Goal: Transaction & Acquisition: Purchase product/service

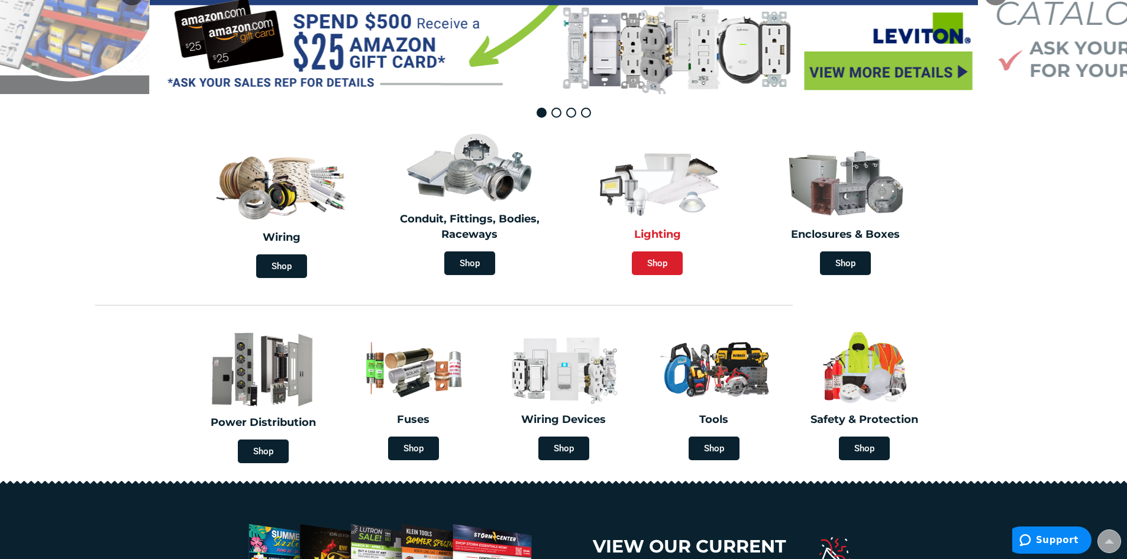
click at [657, 266] on span "Shop" at bounding box center [657, 263] width 51 height 24
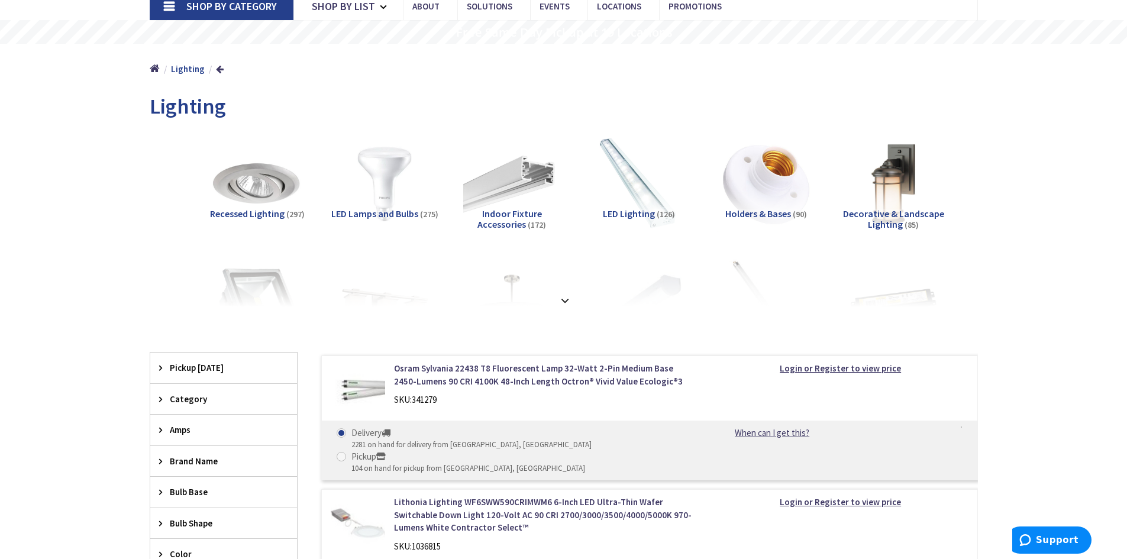
scroll to position [237, 0]
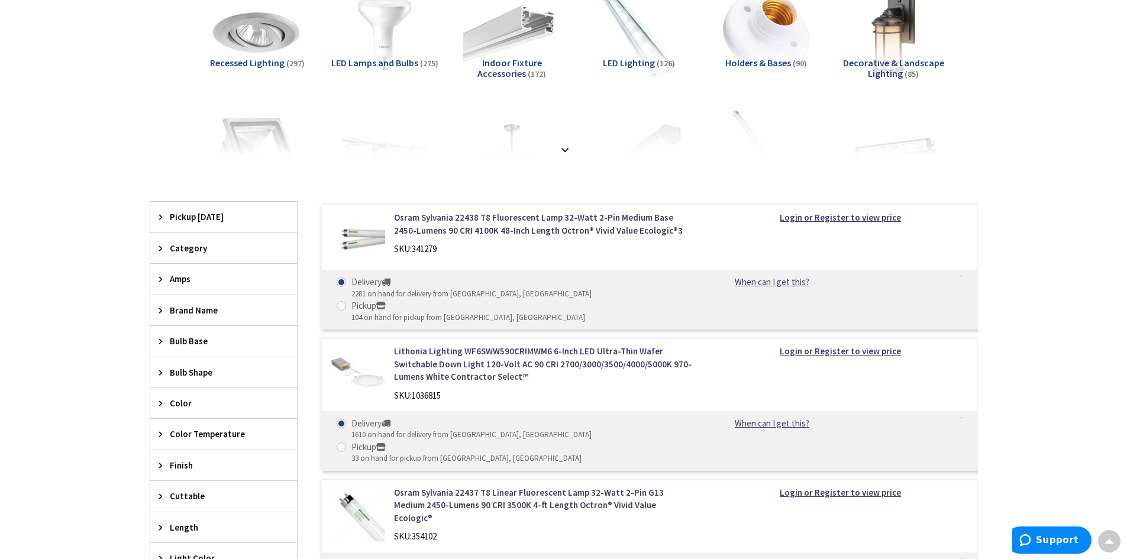
click at [206, 374] on span "Bulb Shape" at bounding box center [218, 372] width 96 height 12
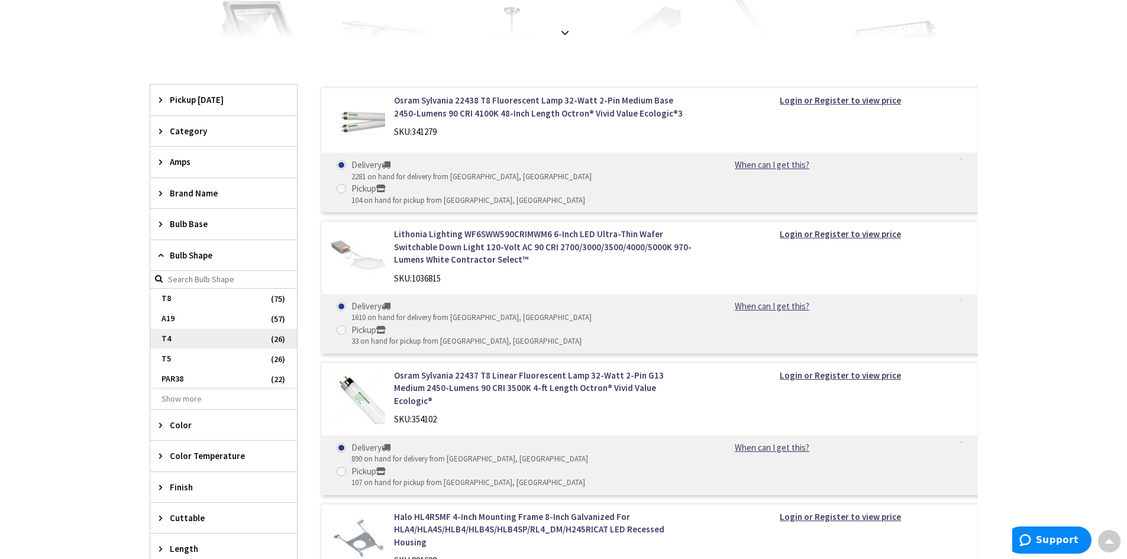
scroll to position [355, 0]
click at [166, 399] on button "Show more" at bounding box center [223, 398] width 147 height 20
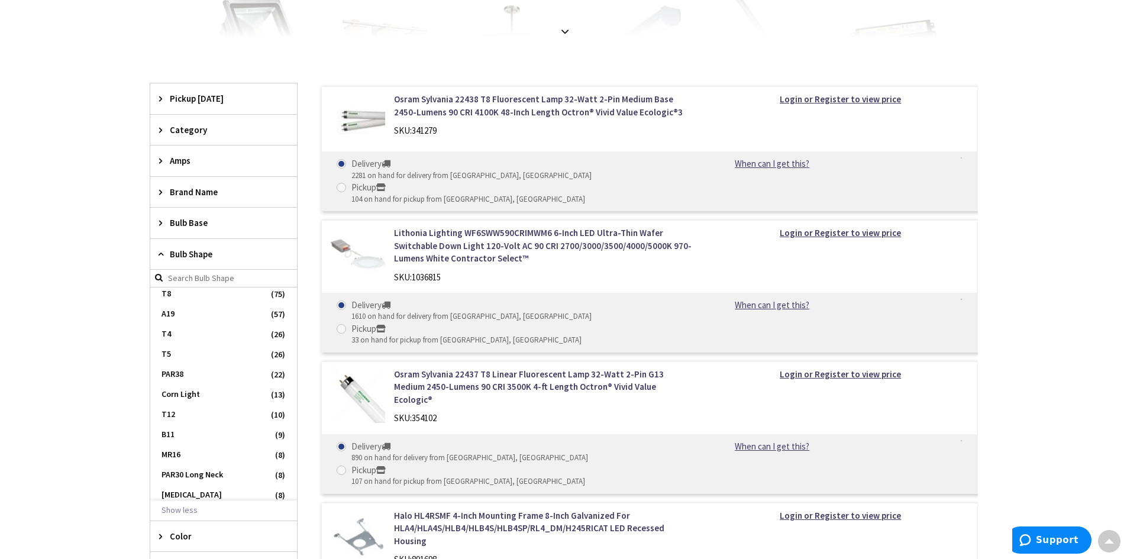
scroll to position [0, 0]
click at [198, 254] on span "Bulb Shape" at bounding box center [218, 254] width 96 height 12
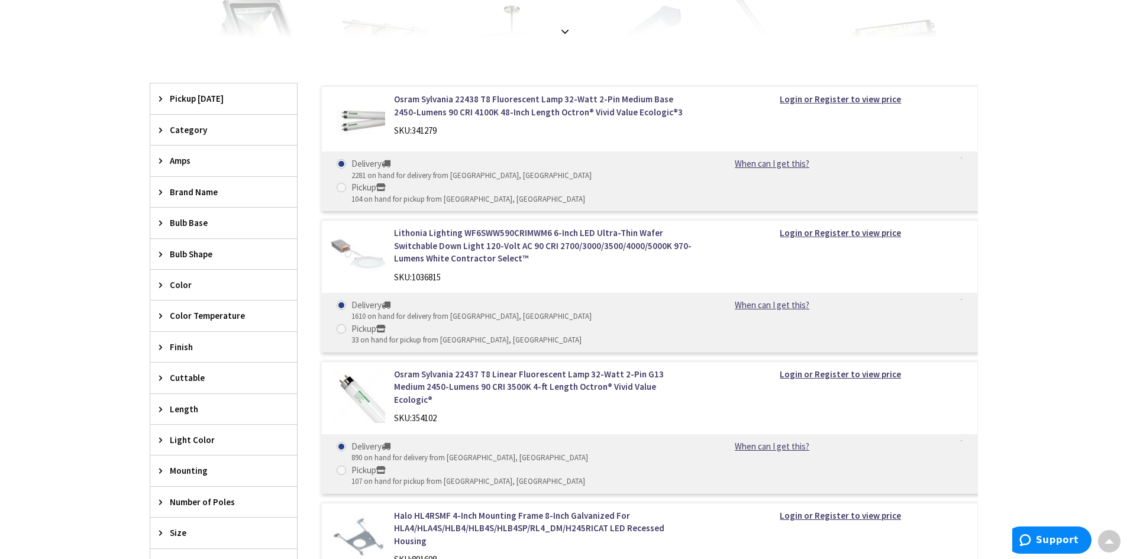
click at [173, 253] on span "Bulb Shape" at bounding box center [218, 254] width 96 height 12
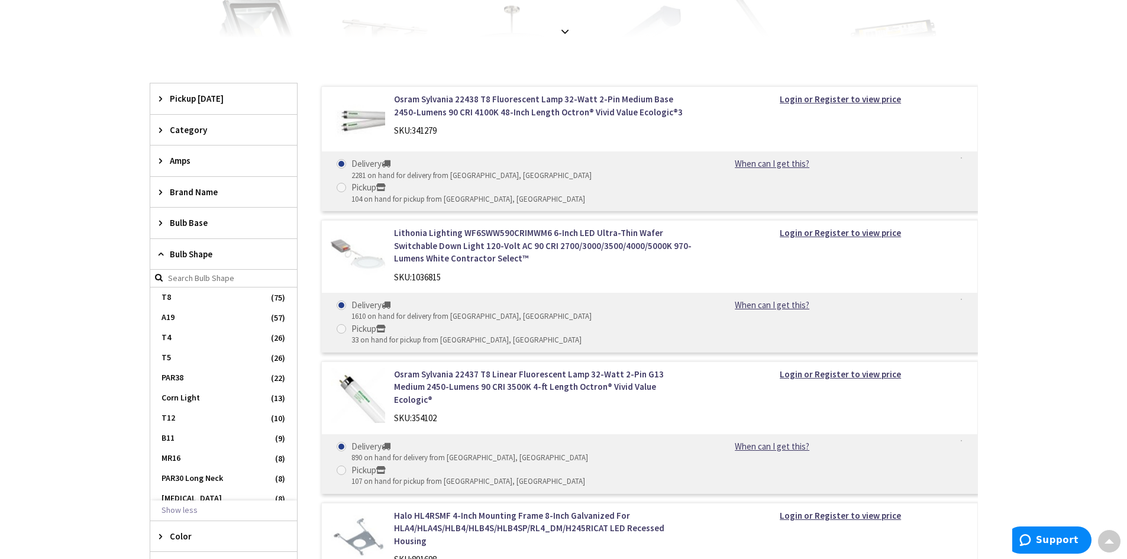
click at [207, 252] on span "Bulb Shape" at bounding box center [218, 254] width 96 height 12
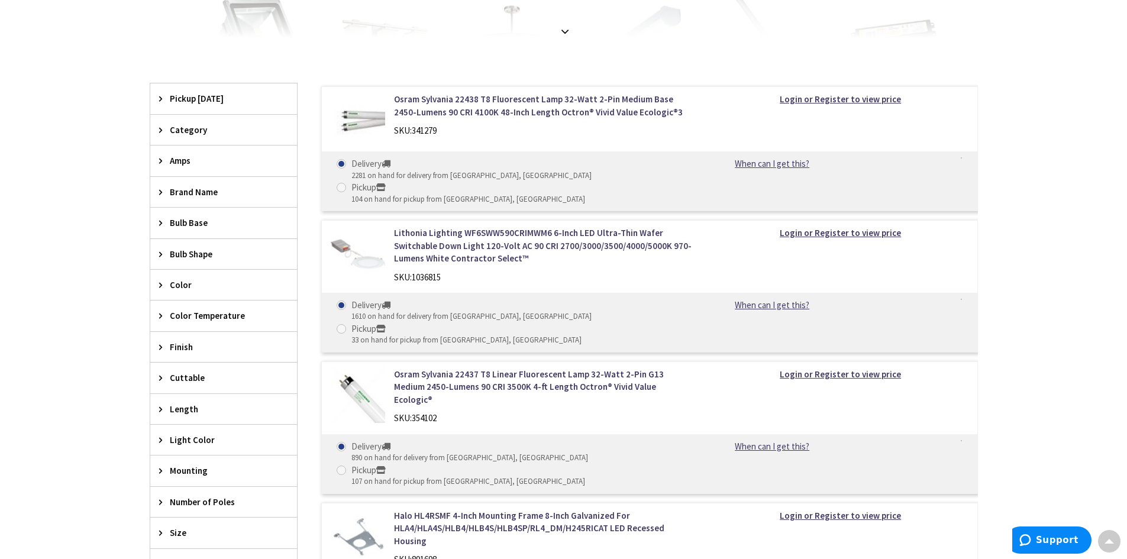
click at [163, 222] on icon at bounding box center [163, 222] width 9 height 9
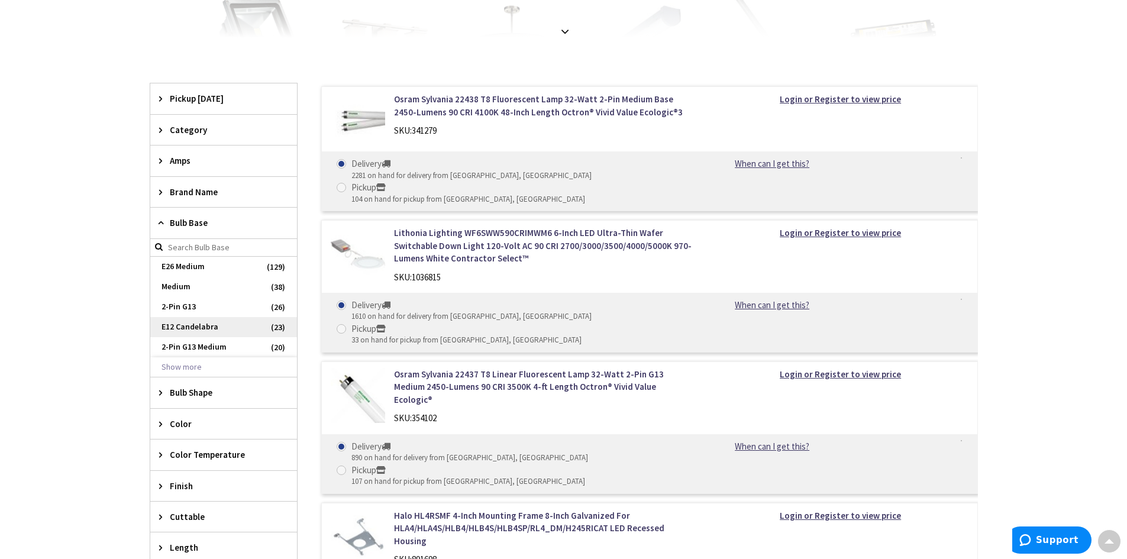
click at [192, 328] on span "E12 Candelabra" at bounding box center [223, 327] width 147 height 20
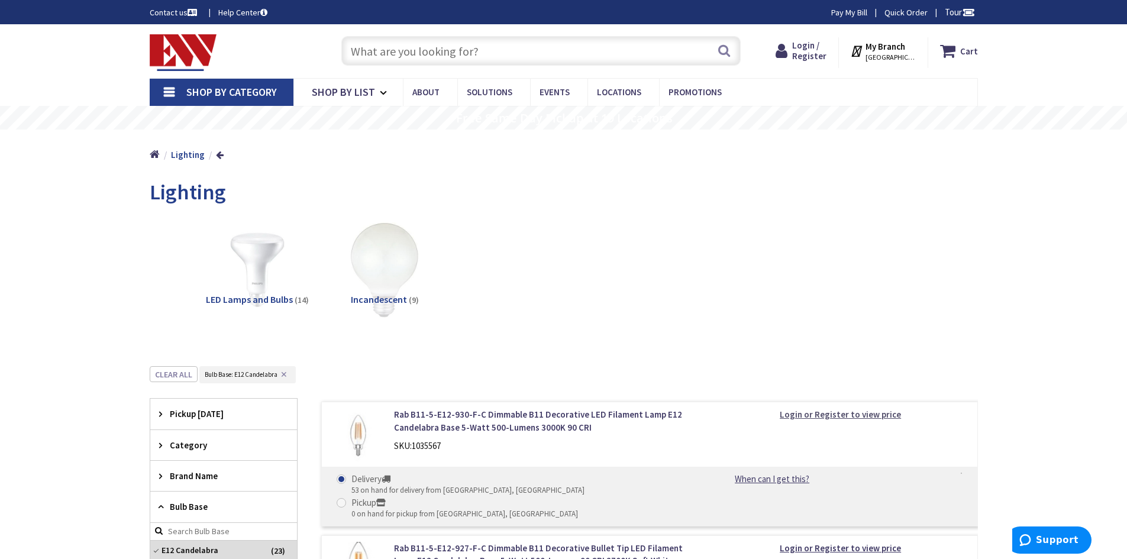
click at [863, 415] on strong "Login or Register to view price" at bounding box center [840, 414] width 121 height 11
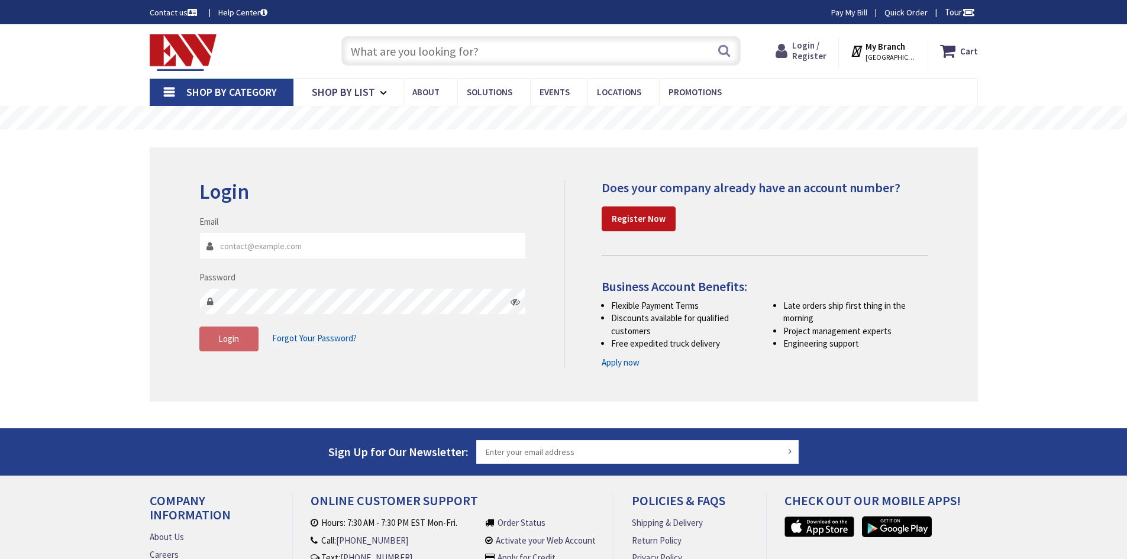
click at [818, 56] on span "Login / Register" at bounding box center [809, 51] width 34 height 22
click at [650, 220] on strong "Register Now" at bounding box center [639, 218] width 54 height 11
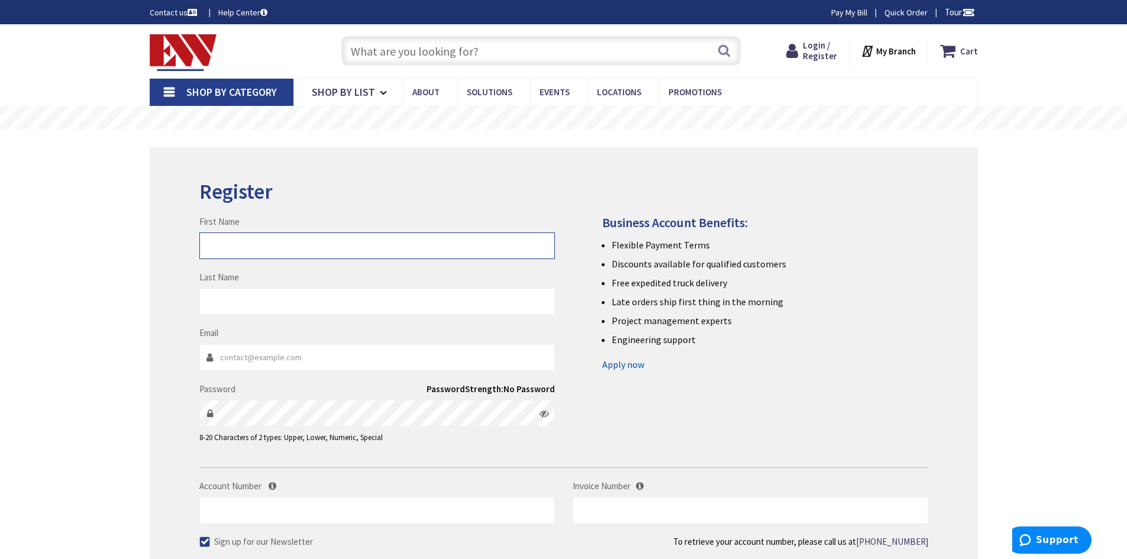
click at [361, 249] on input "First Name" at bounding box center [376, 245] width 355 height 27
type input "Colleenpo"
type input "[PERSON_NAME]"
drag, startPoint x: 231, startPoint y: 245, endPoint x: 252, endPoint y: 218, distance: 34.5
click at [241, 244] on input "Colleenpo" at bounding box center [376, 245] width 355 height 27
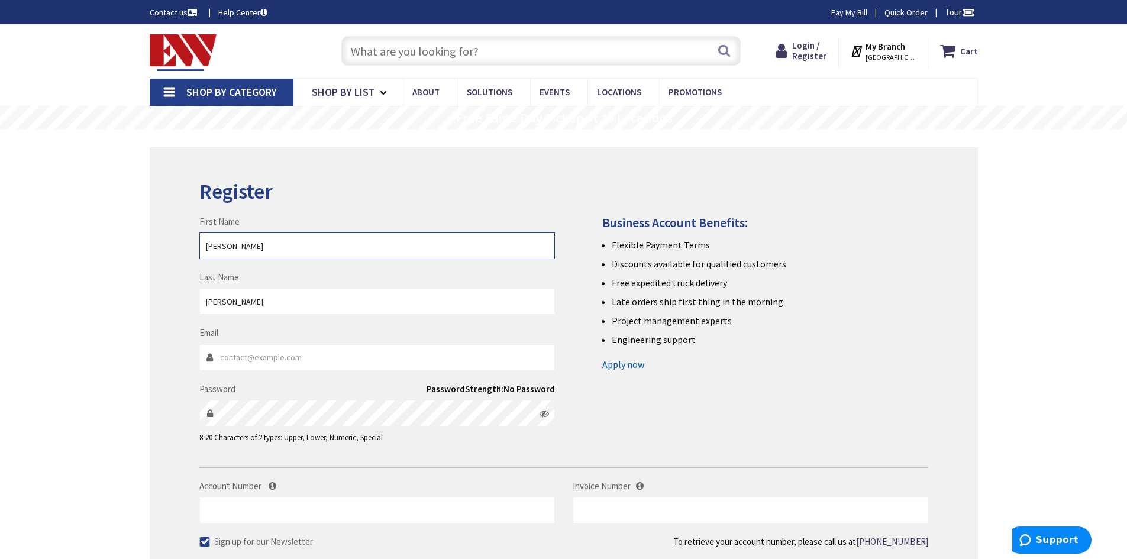
type input "[PERSON_NAME]"
click at [258, 354] on input "Email" at bounding box center [376, 357] width 355 height 27
type input "[EMAIL_ADDRESS][DOMAIN_NAME]"
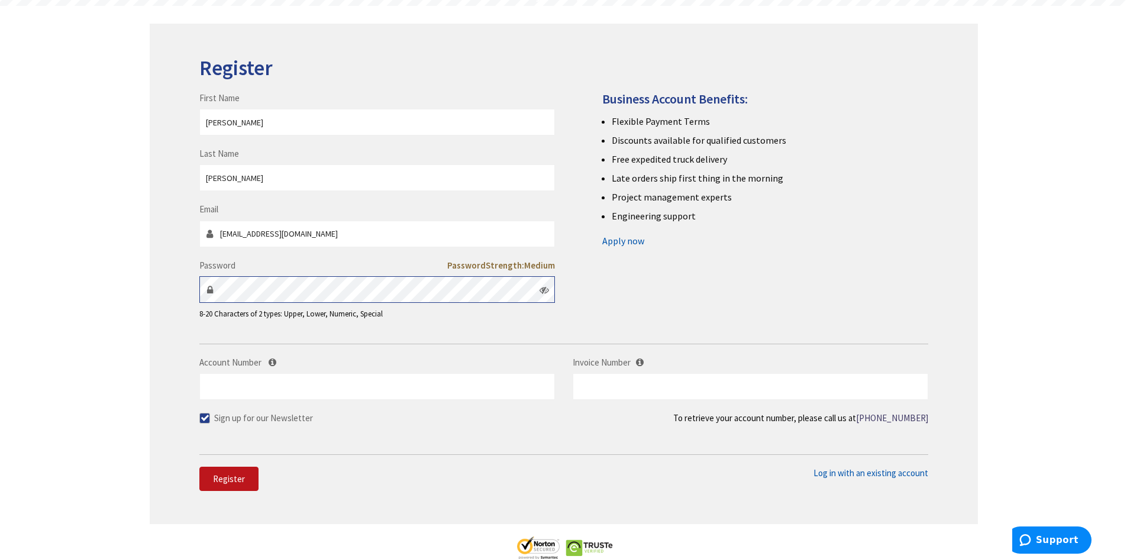
scroll to position [177, 0]
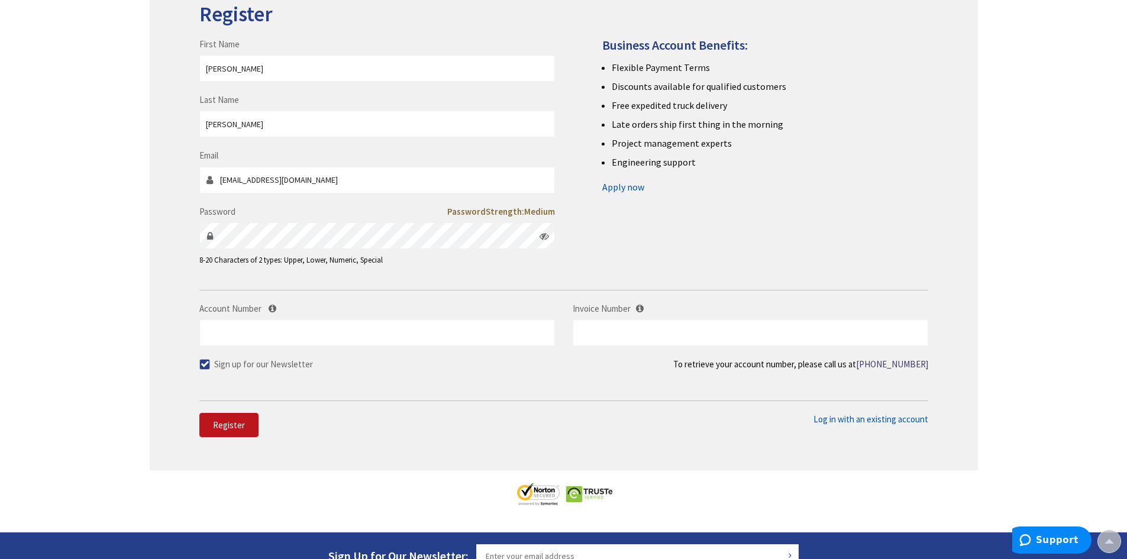
click at [204, 362] on span at bounding box center [204, 364] width 11 height 11
click at [204, 362] on input "Sign up for our Newsletter" at bounding box center [206, 364] width 8 height 8
click at [243, 420] on span "Register" at bounding box center [229, 424] width 32 height 11
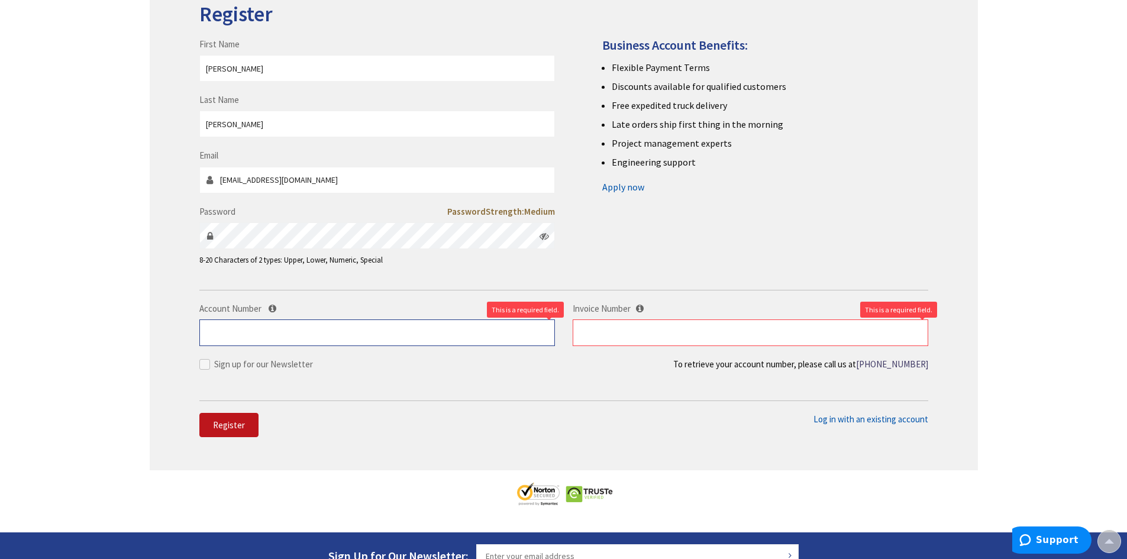
click at [402, 327] on input "Account Number" at bounding box center [376, 332] width 355 height 27
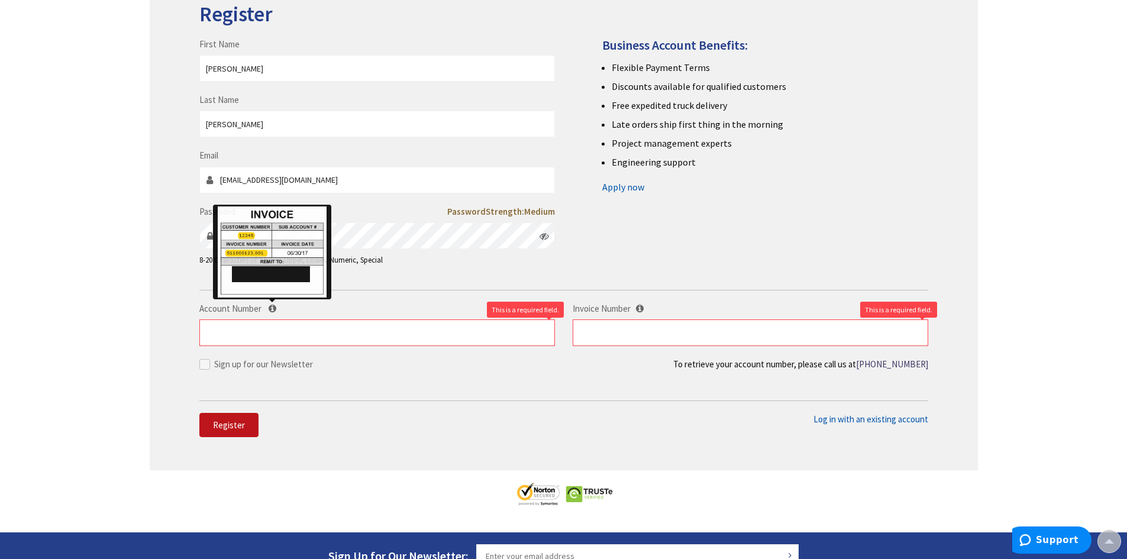
click at [271, 307] on icon at bounding box center [273, 308] width 8 height 9
click at [271, 319] on input "Account Number" at bounding box center [376, 332] width 355 height 27
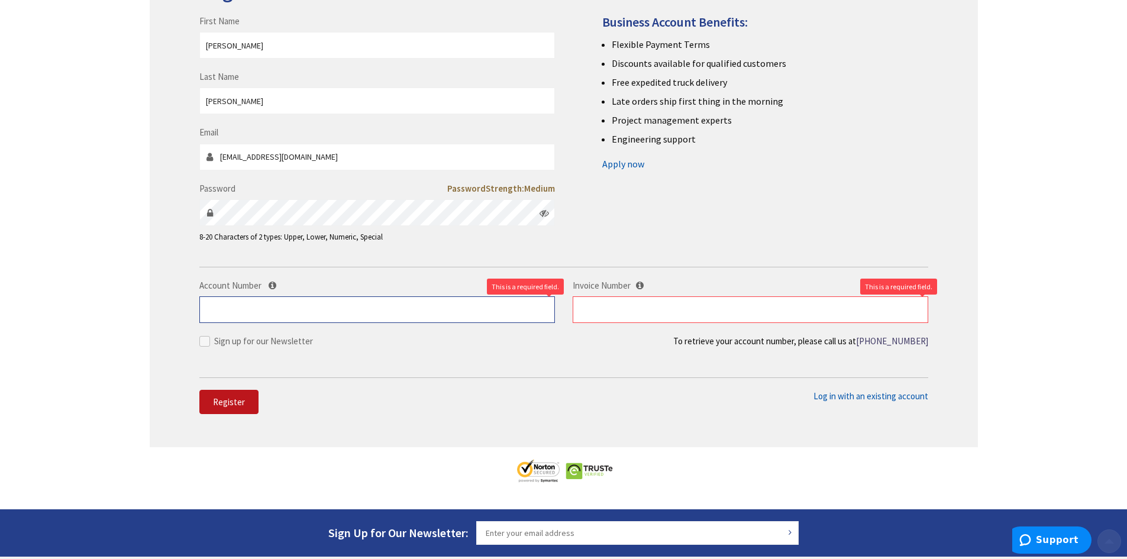
scroll to position [237, 0]
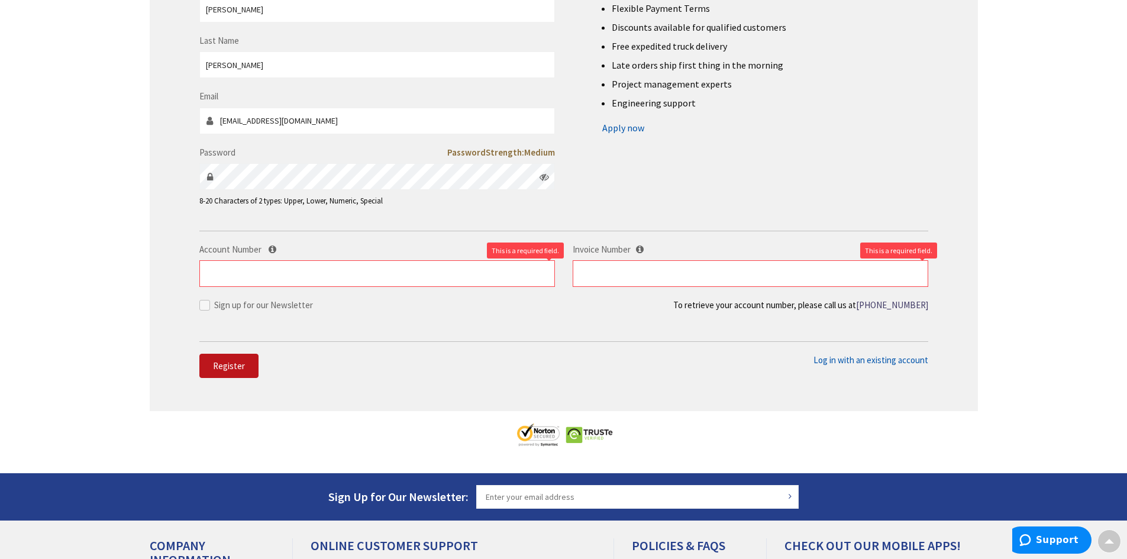
click at [209, 307] on span at bounding box center [204, 305] width 11 height 11
click at [209, 307] on input "Sign up for our Newsletter" at bounding box center [206, 305] width 8 height 8
click at [209, 307] on span at bounding box center [204, 305] width 11 height 11
click at [209, 307] on input "Sign up for our Newsletter" at bounding box center [206, 305] width 8 height 8
checkbox input "false"
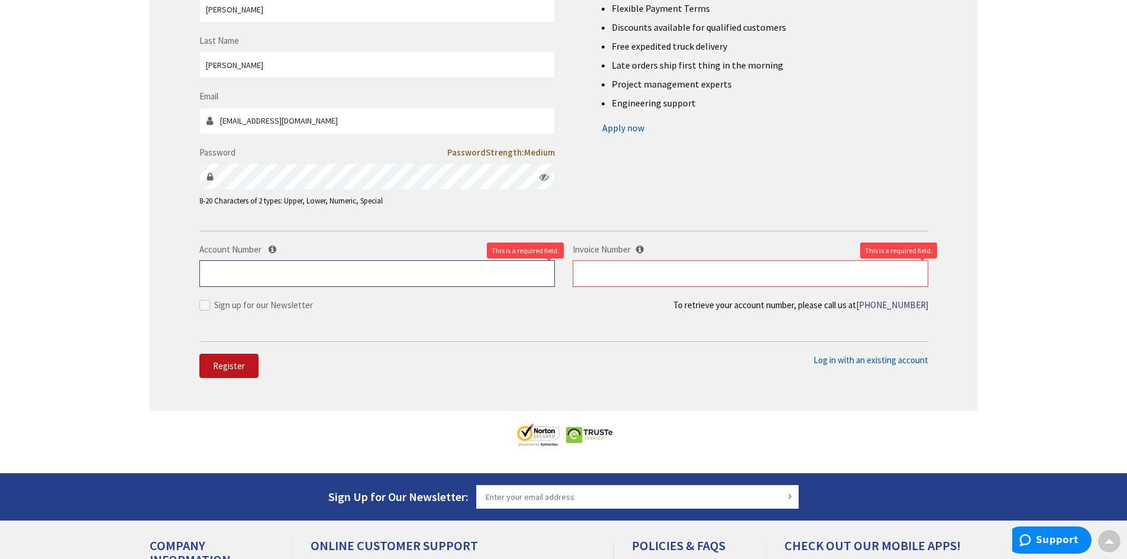
click at [391, 265] on input "Account Number" at bounding box center [376, 273] width 355 height 27
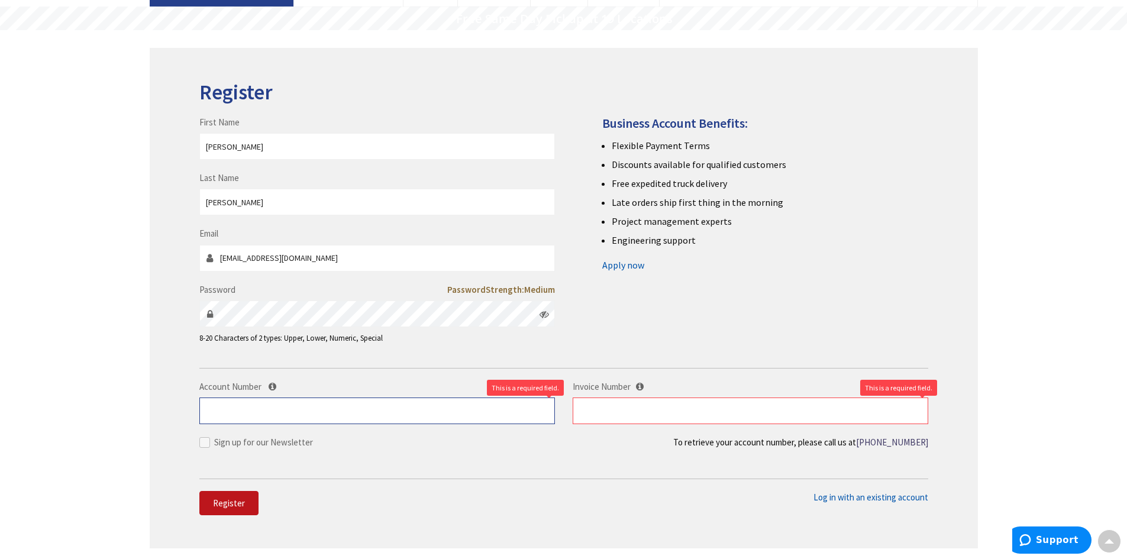
scroll to position [0, 0]
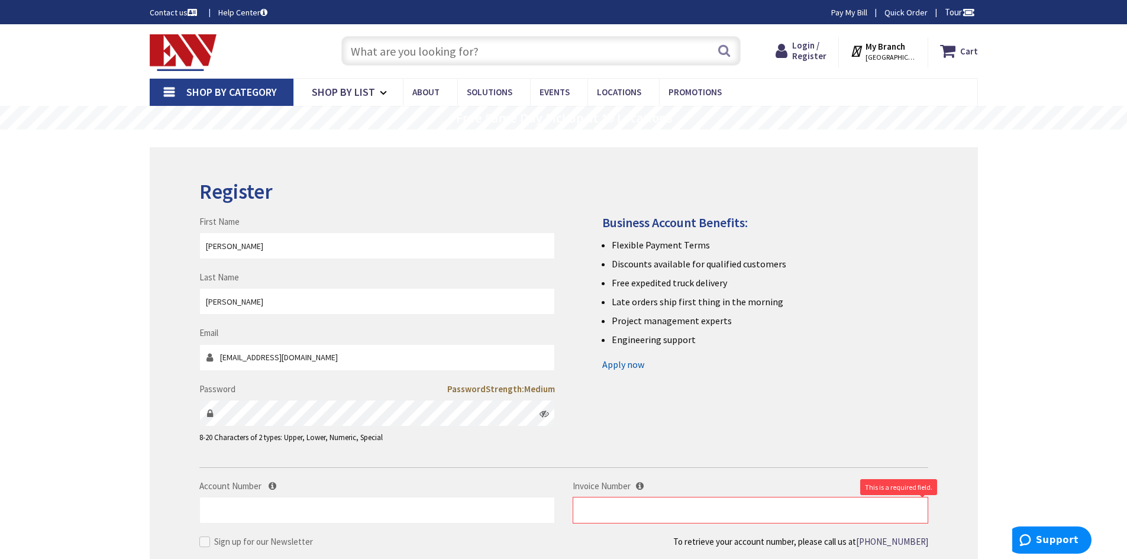
click at [636, 367] on link "Apply now" at bounding box center [623, 364] width 42 height 19
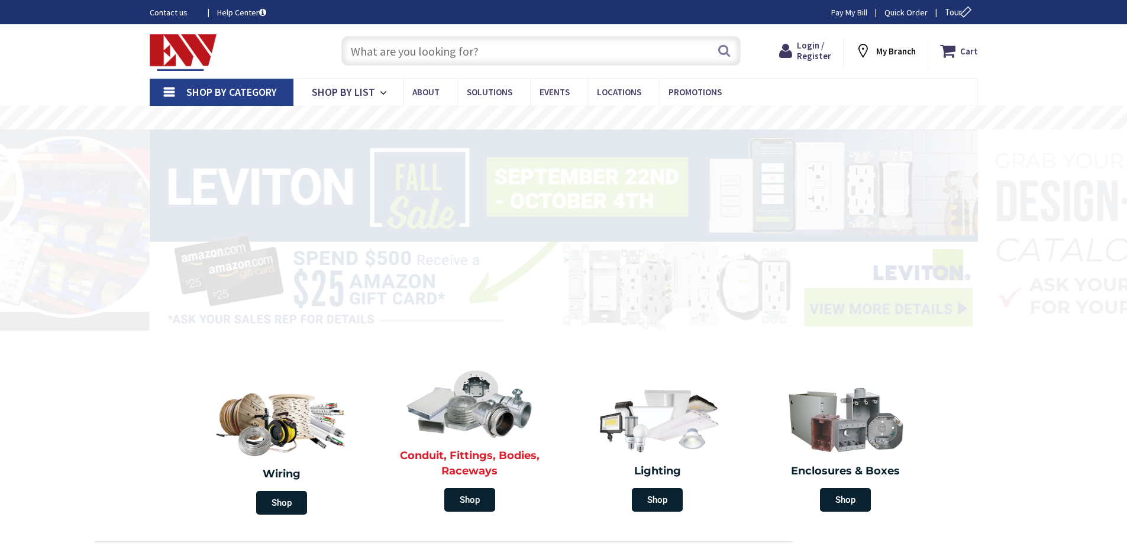
click at [544, 498] on div "Shop" at bounding box center [469, 500] width 170 height 24
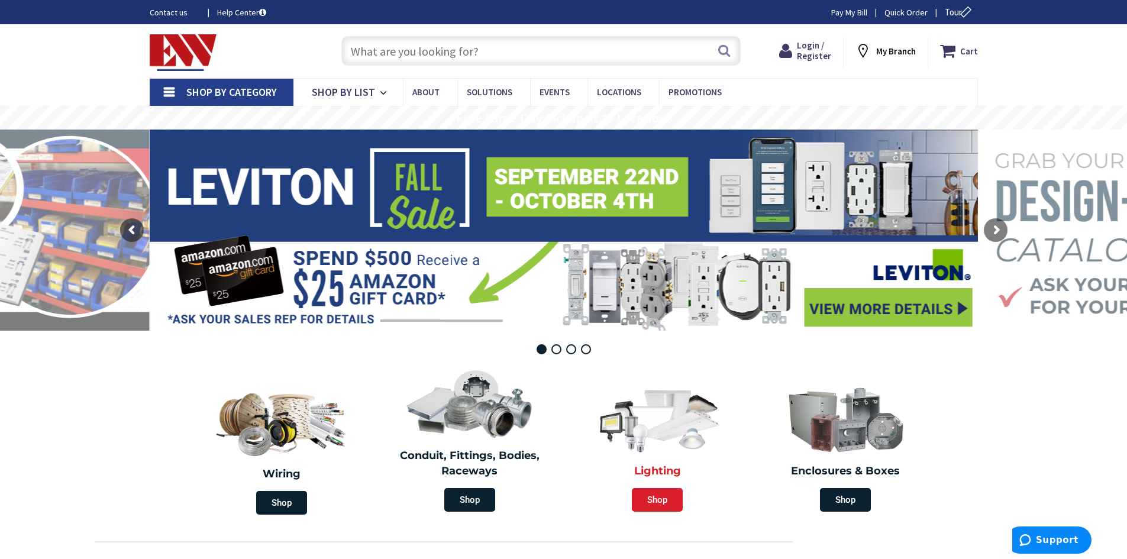
click at [646, 494] on span "Shop" at bounding box center [657, 500] width 51 height 24
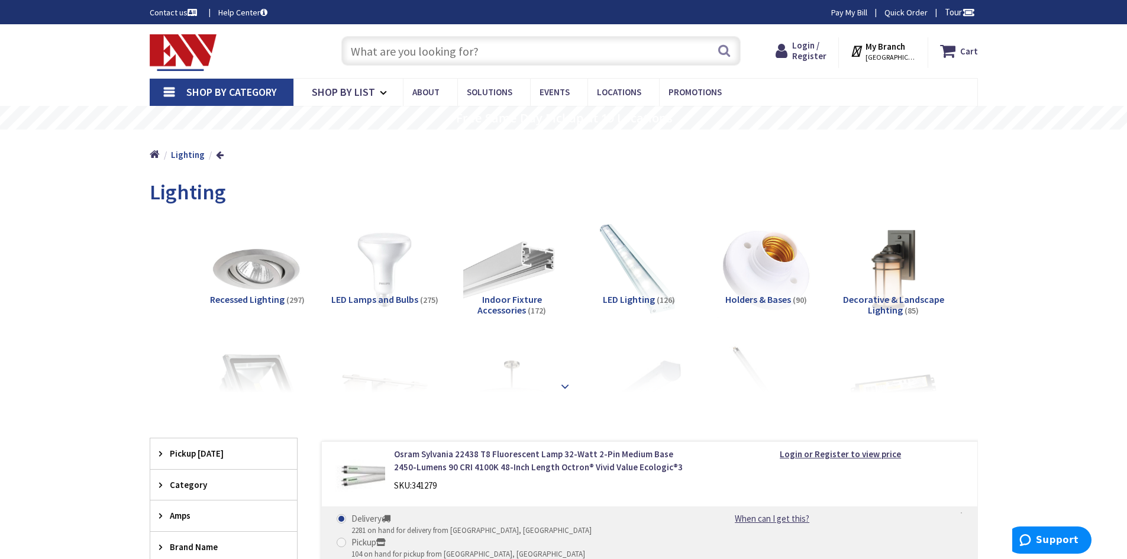
click at [562, 383] on strong at bounding box center [565, 386] width 14 height 13
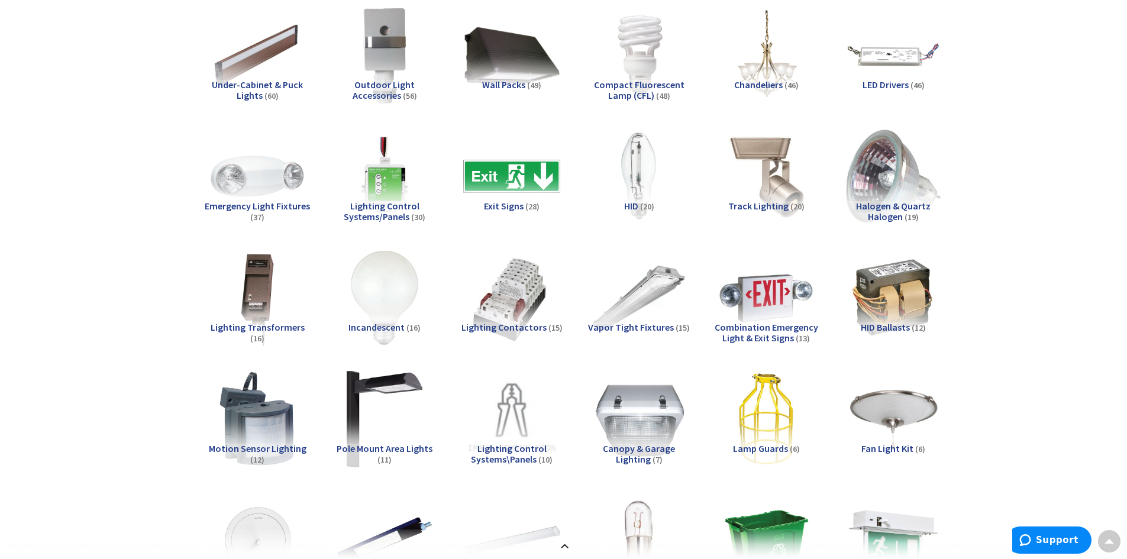
scroll to position [414, 0]
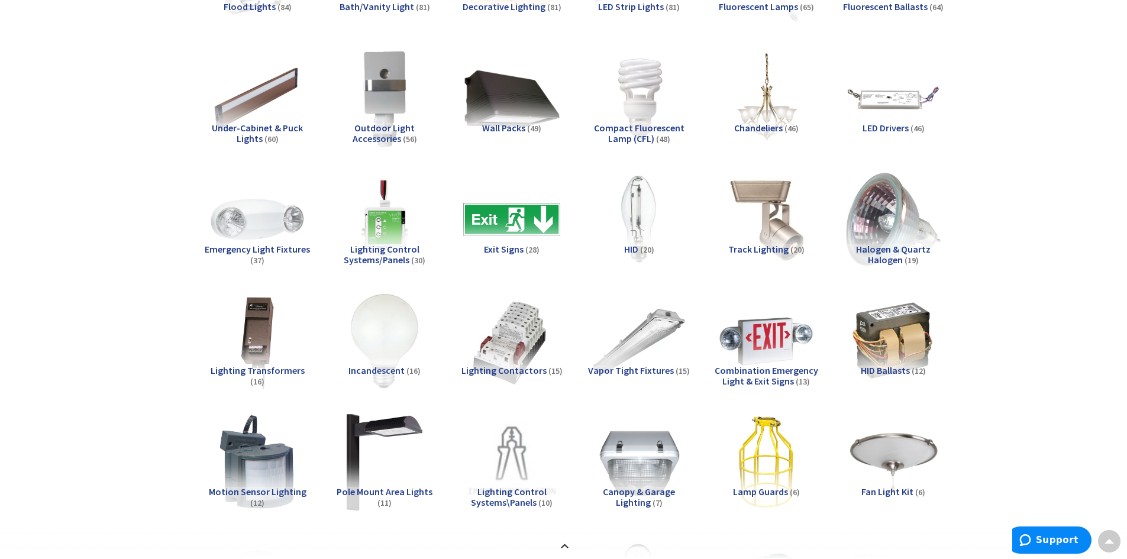
click at [777, 124] on span "Chandeliers" at bounding box center [758, 128] width 49 height 12
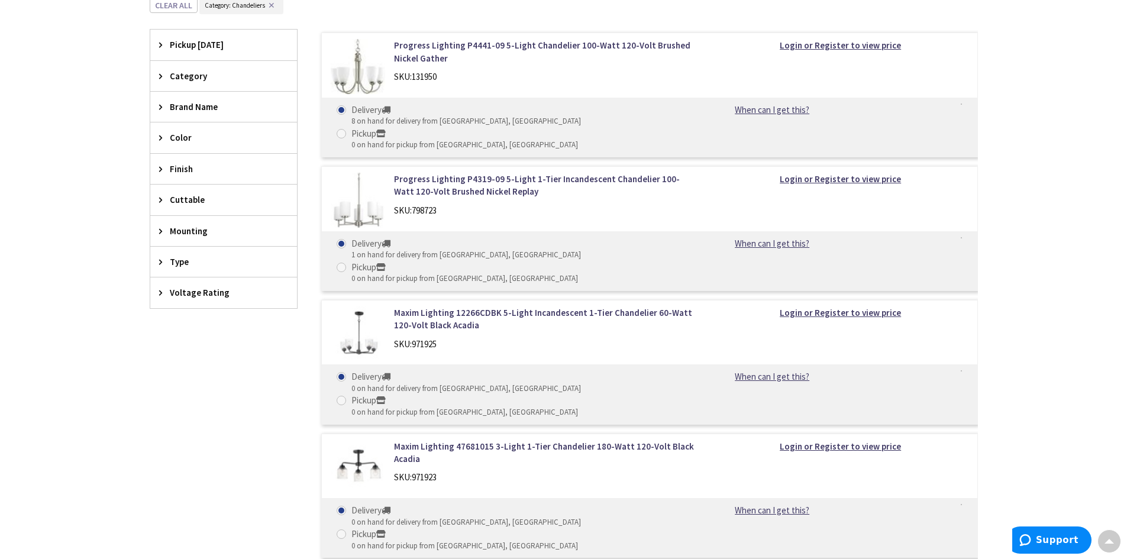
scroll to position [1336, 0]
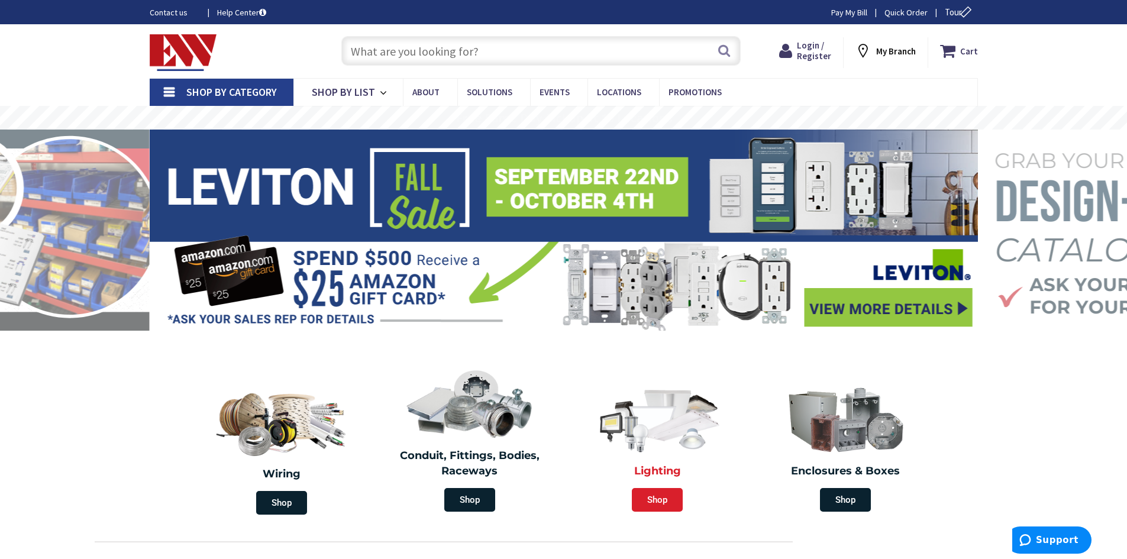
click at [661, 497] on span "Shop" at bounding box center [657, 500] width 51 height 24
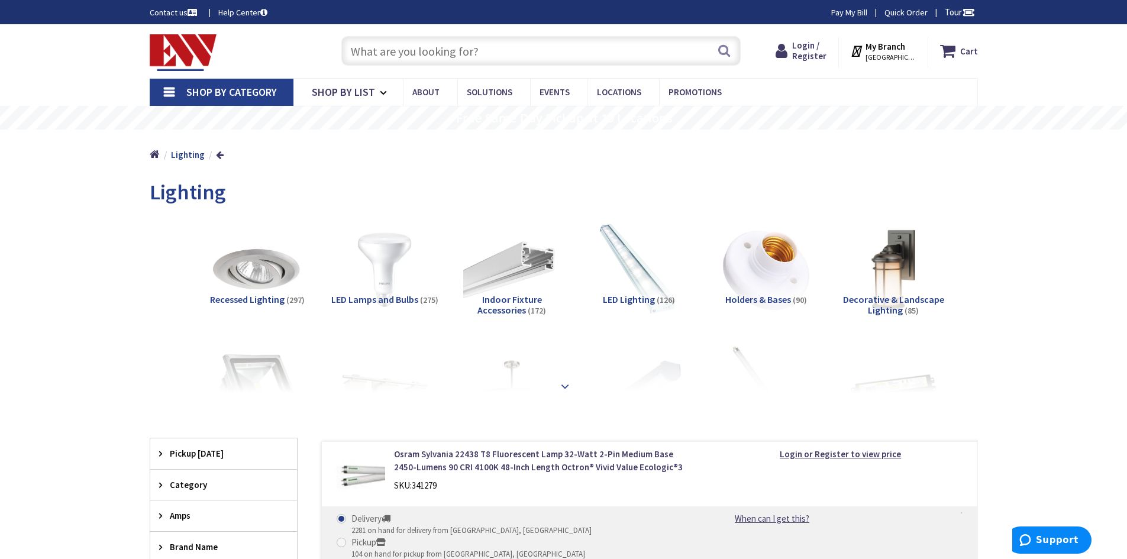
click at [570, 393] on strong at bounding box center [565, 386] width 14 height 13
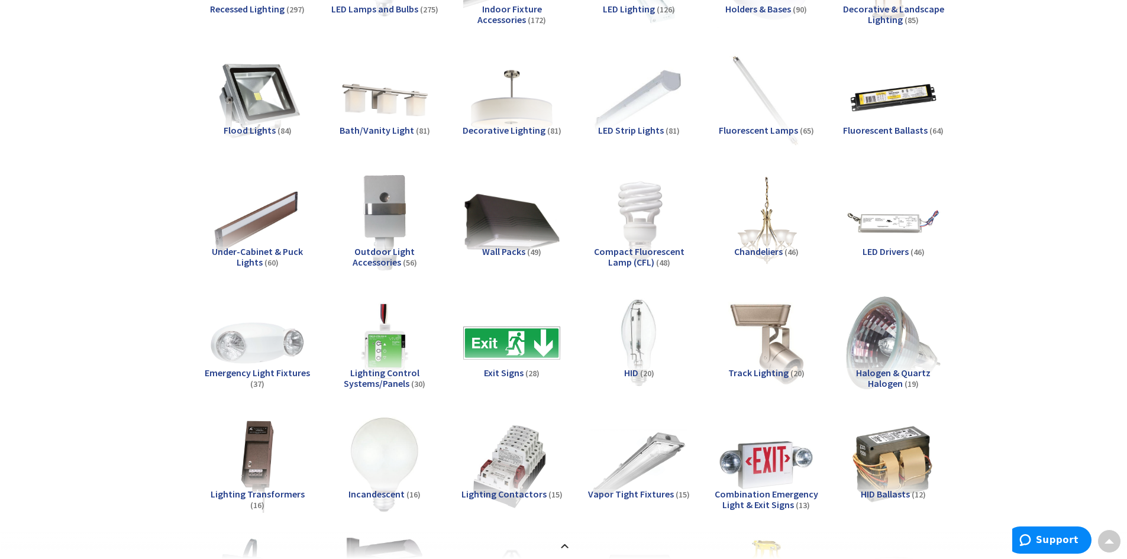
scroll to position [177, 0]
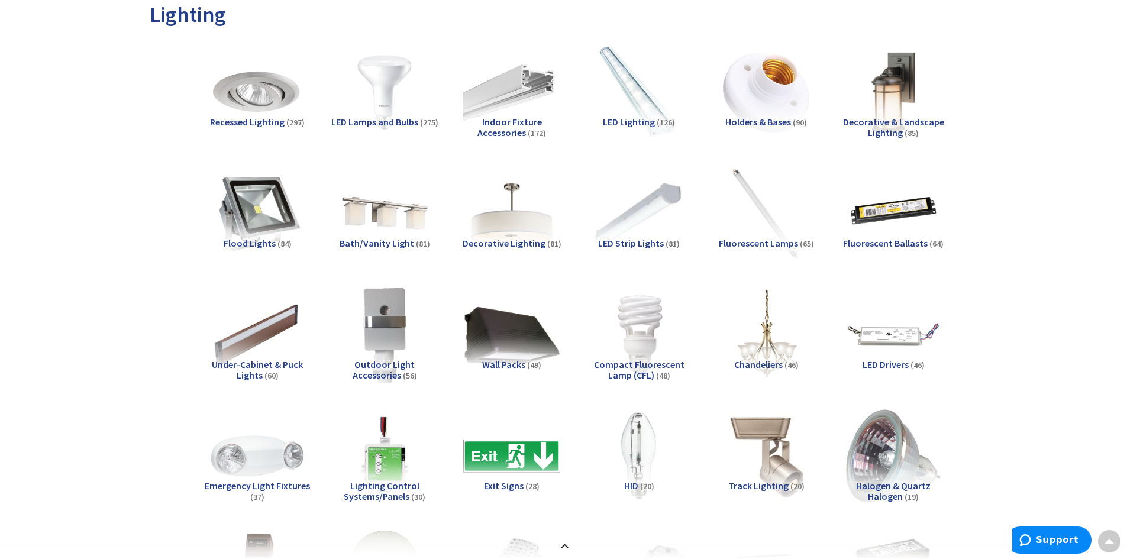
click at [640, 119] on span "LED Lighting" at bounding box center [629, 122] width 52 height 12
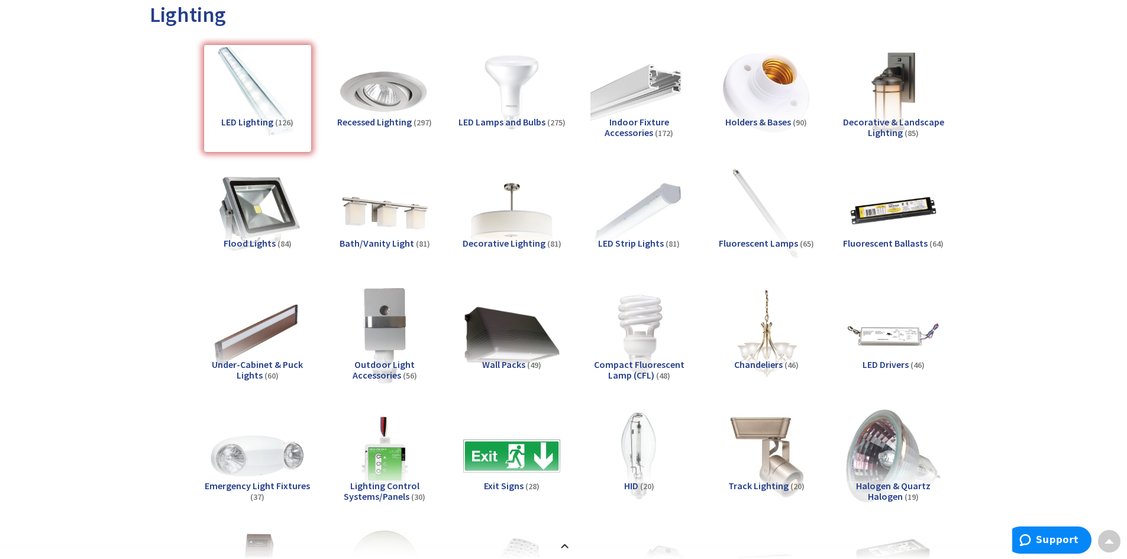
scroll to position [1336, 0]
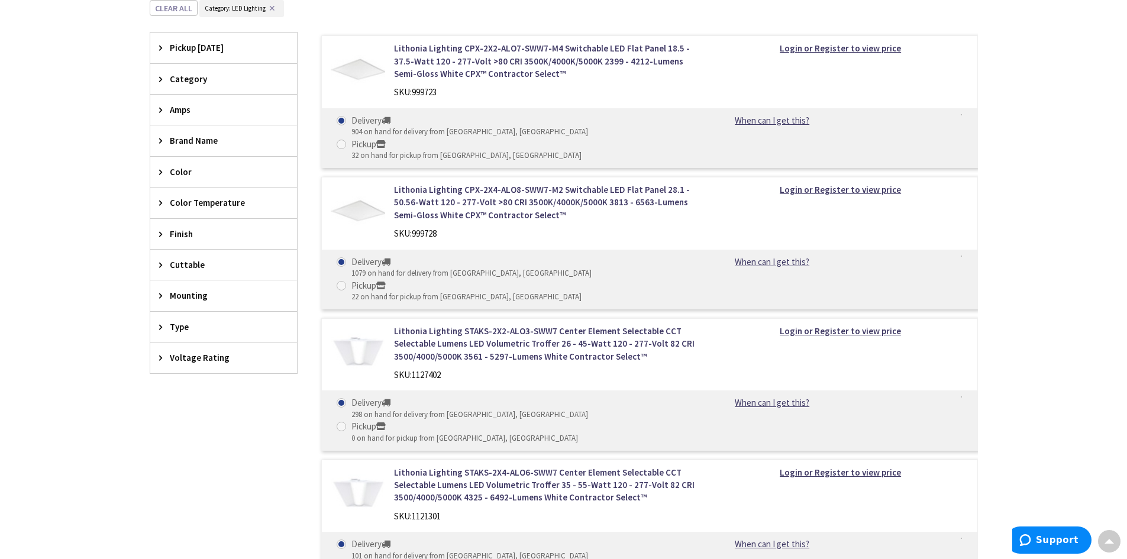
click at [205, 77] on span "Category" at bounding box center [218, 79] width 96 height 12
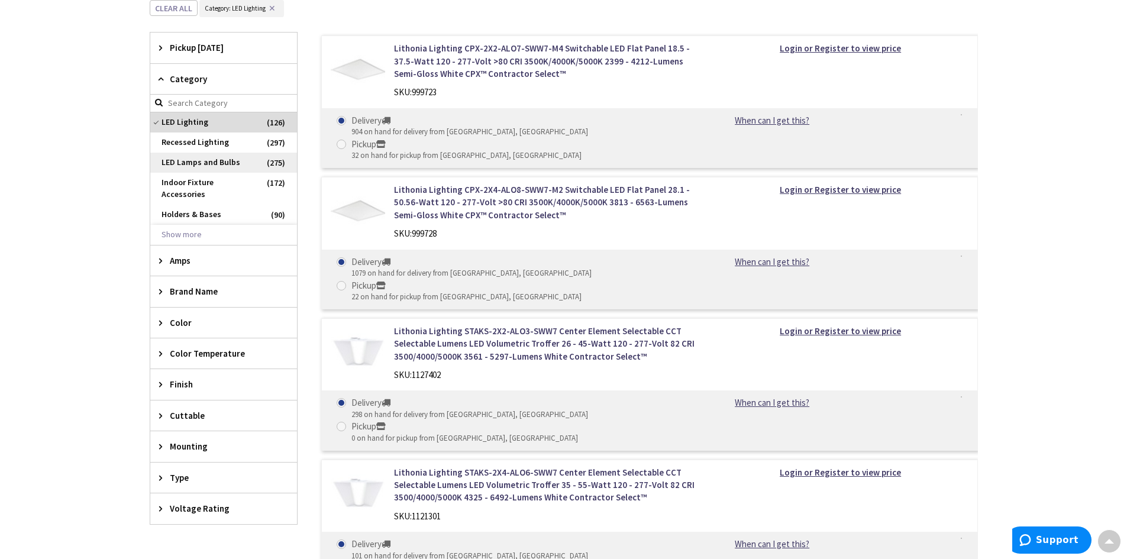
click at [229, 161] on span "LED Lamps and Bulbs" at bounding box center [223, 163] width 147 height 20
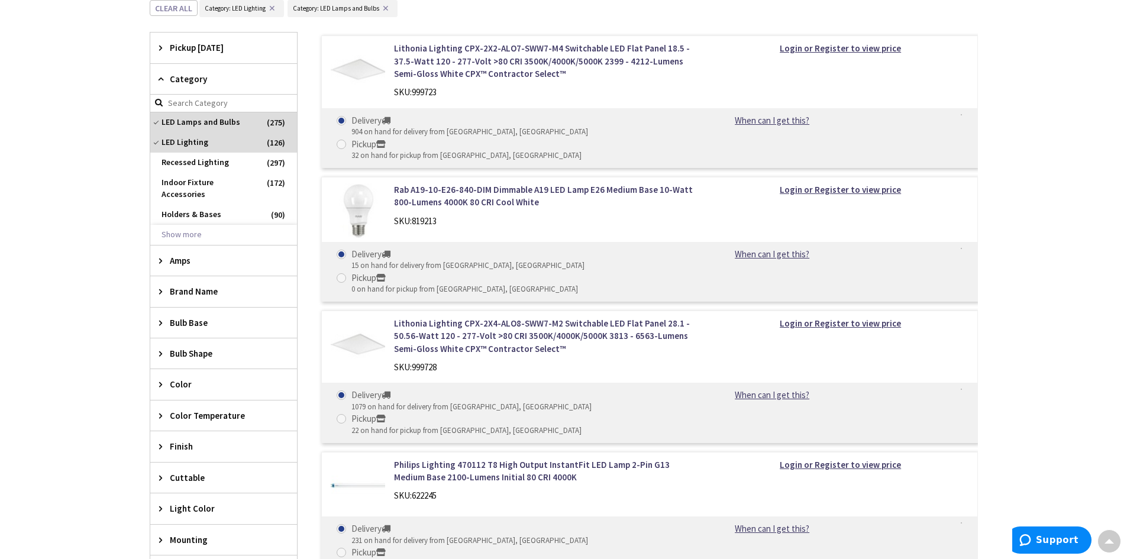
click at [201, 316] on span "Bulb Base" at bounding box center [218, 322] width 96 height 12
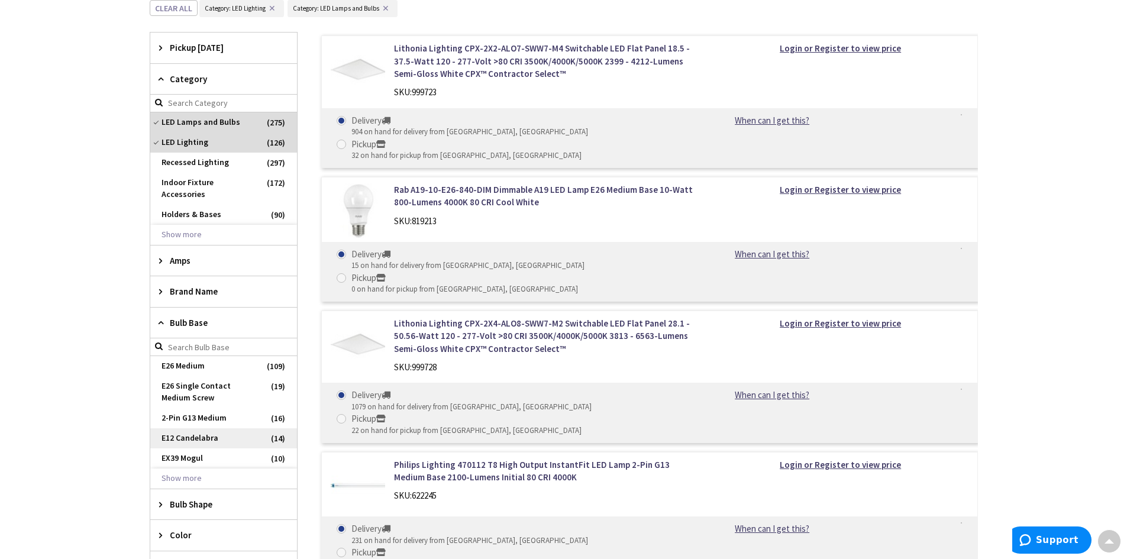
click at [217, 428] on span "E12 Candelabra" at bounding box center [223, 438] width 147 height 20
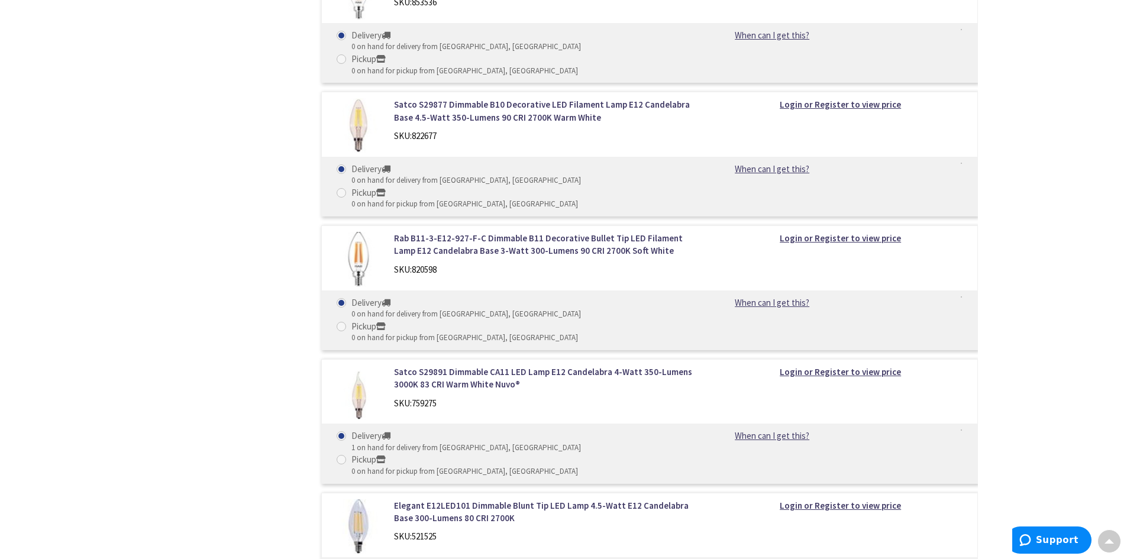
scroll to position [898, 0]
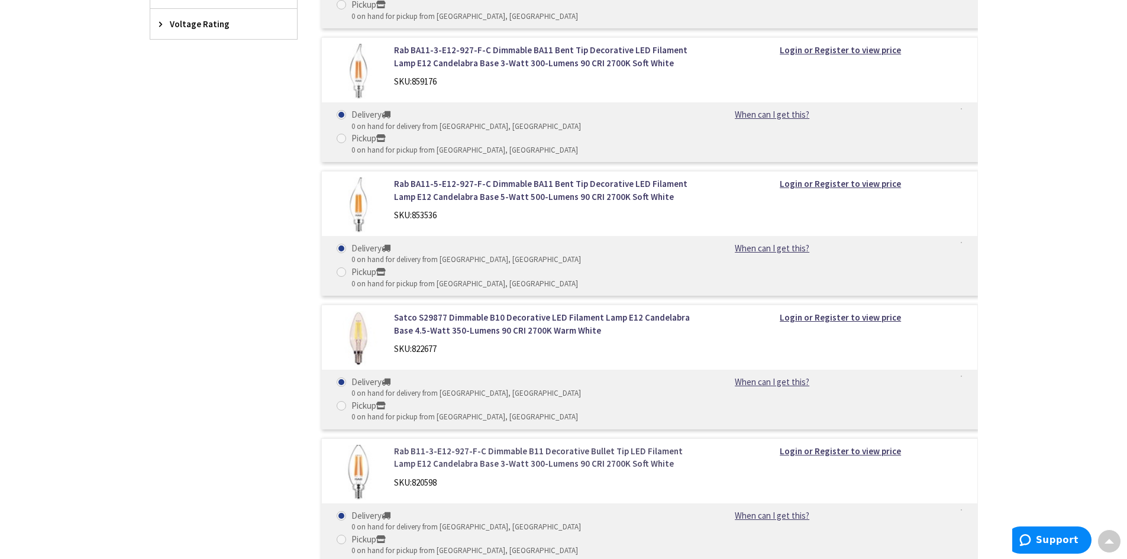
click at [507, 445] on link "Rab B11-3-E12-927-F-C Dimmable B11 Decorative Bullet Tip LED Filament Lamp E12 …" at bounding box center [544, 457] width 301 height 25
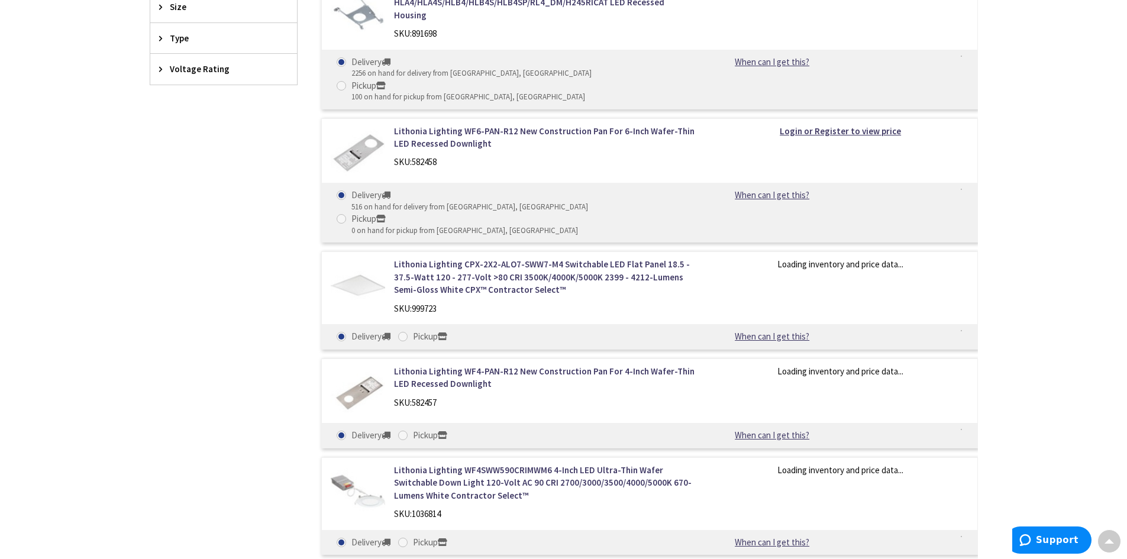
scroll to position [900, 0]
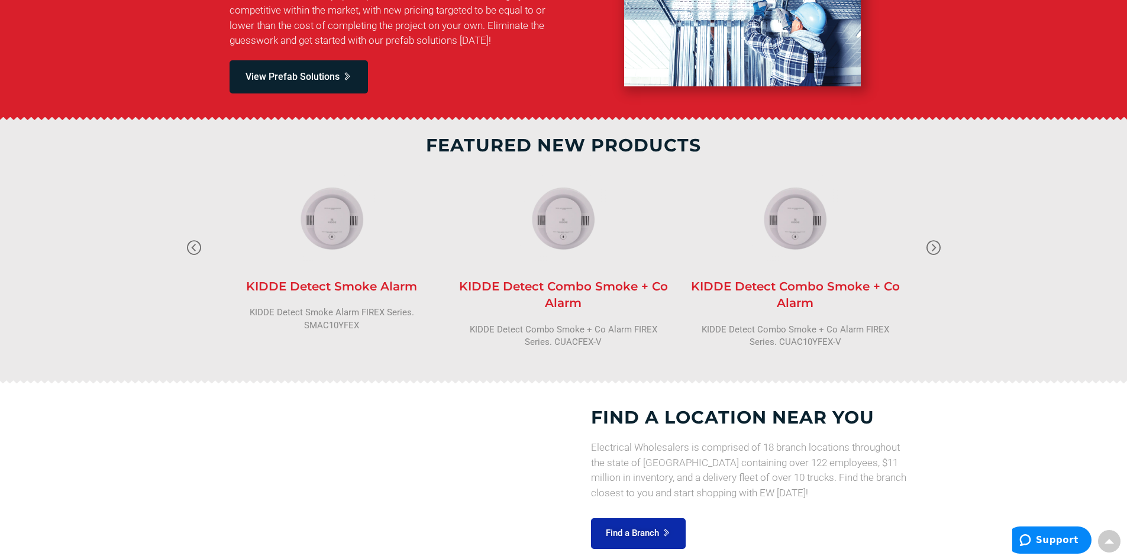
scroll to position [877, 0]
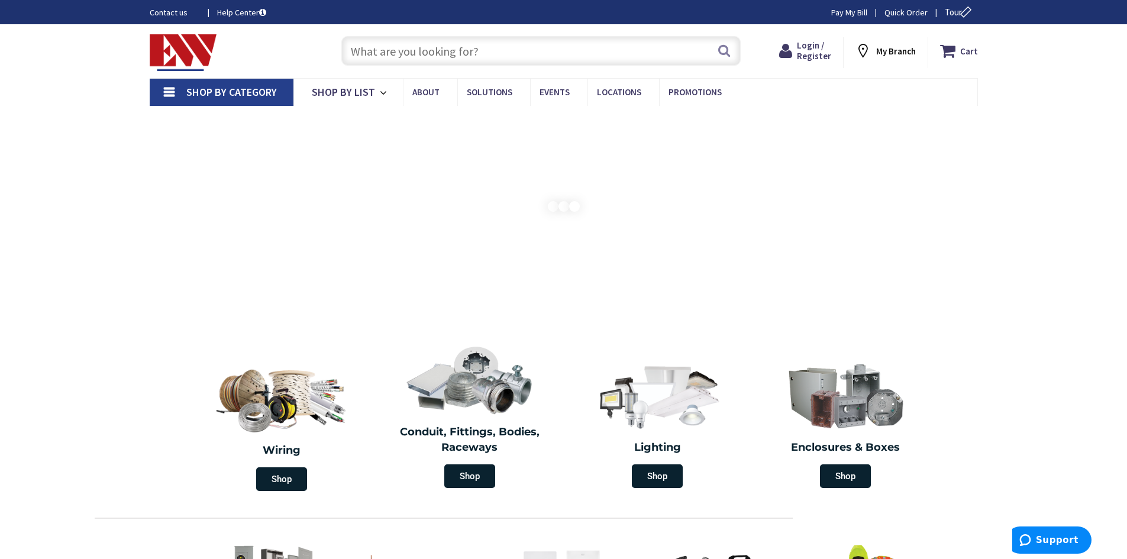
click at [520, 49] on input "text" at bounding box center [540, 51] width 399 height 30
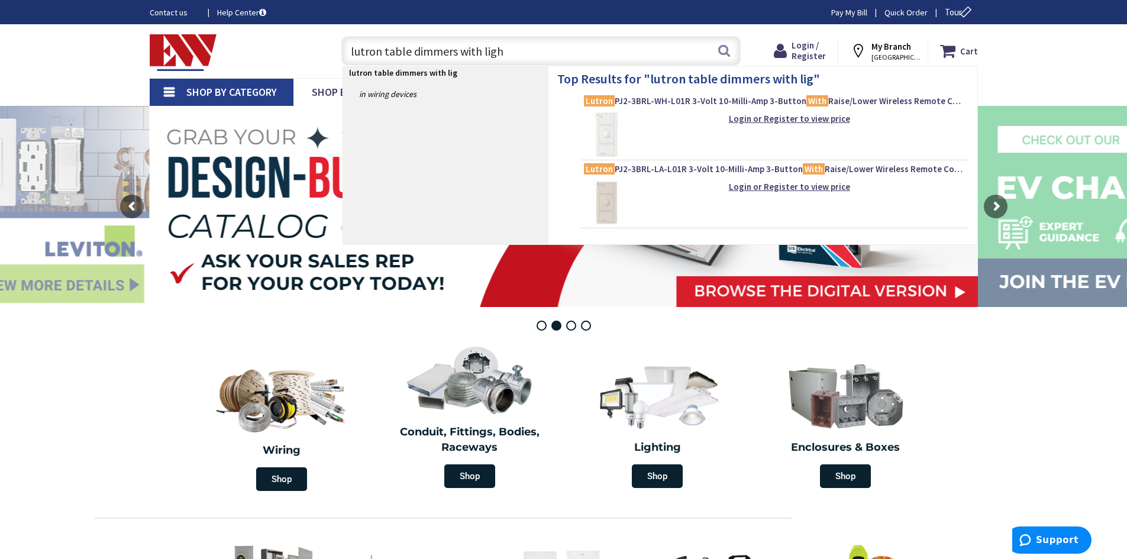
type input "lutron table dimmers with light"
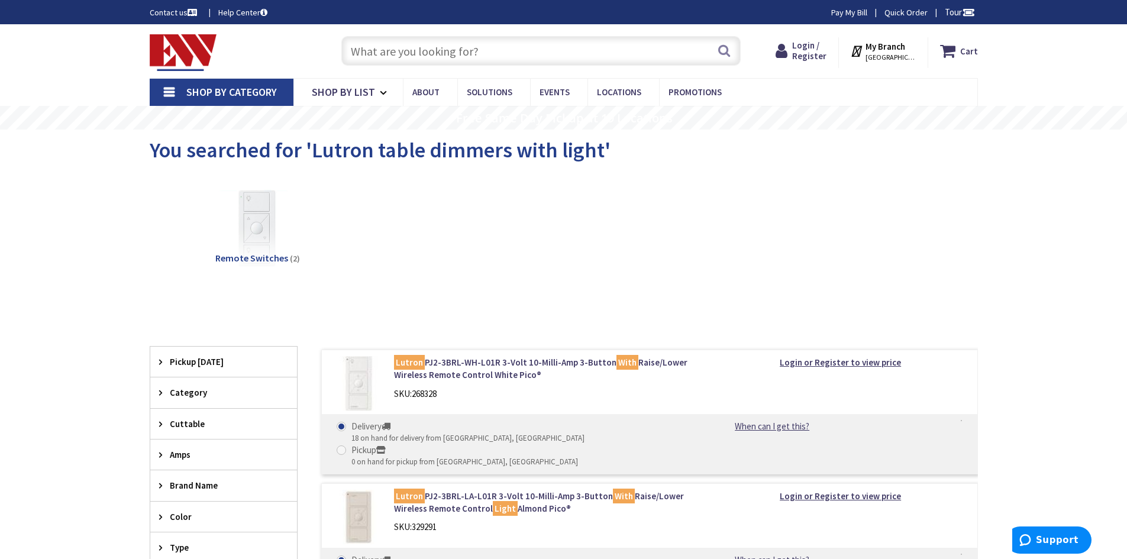
click at [214, 486] on span "Brand Name" at bounding box center [218, 485] width 96 height 12
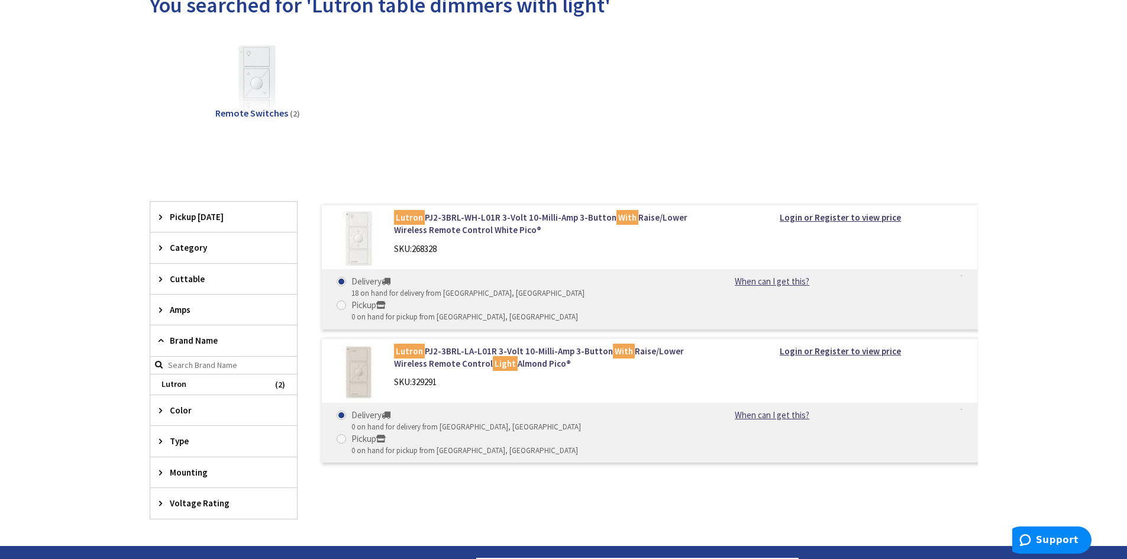
scroll to position [177, 0]
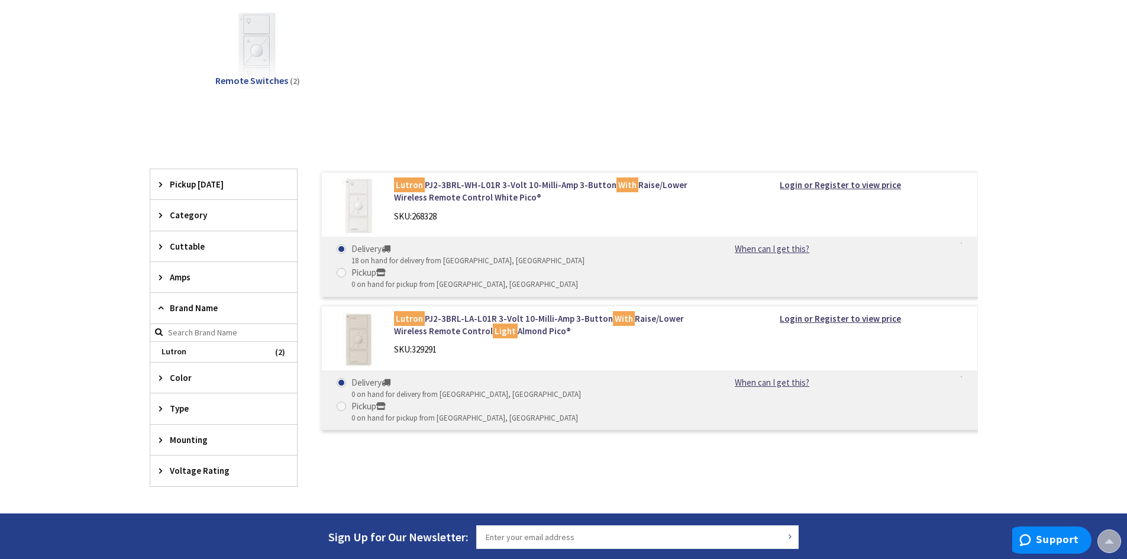
click at [182, 409] on span "Type" at bounding box center [218, 408] width 96 height 12
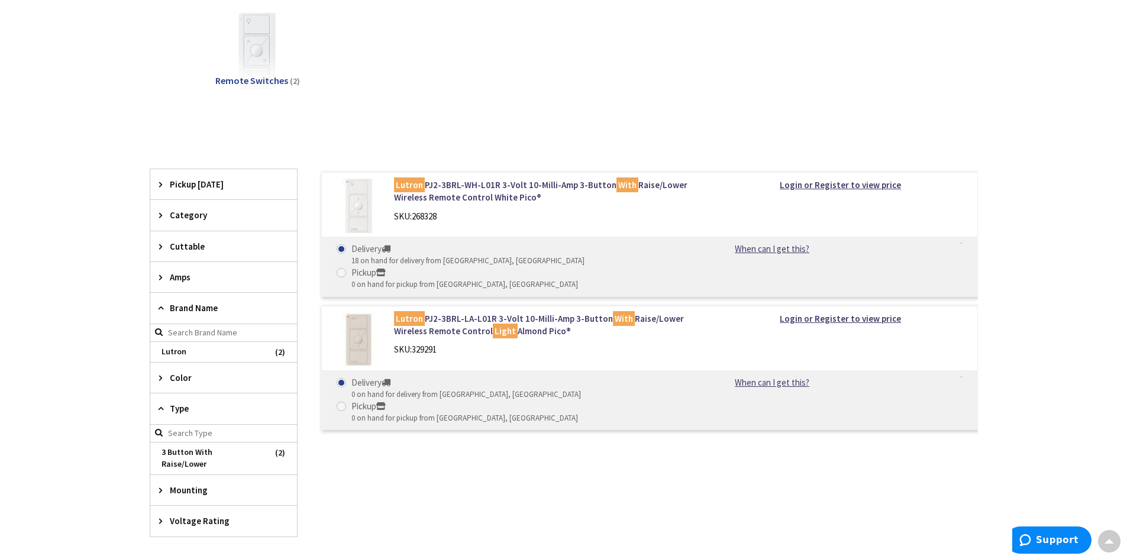
click at [224, 484] on span "Mounting" at bounding box center [218, 490] width 96 height 12
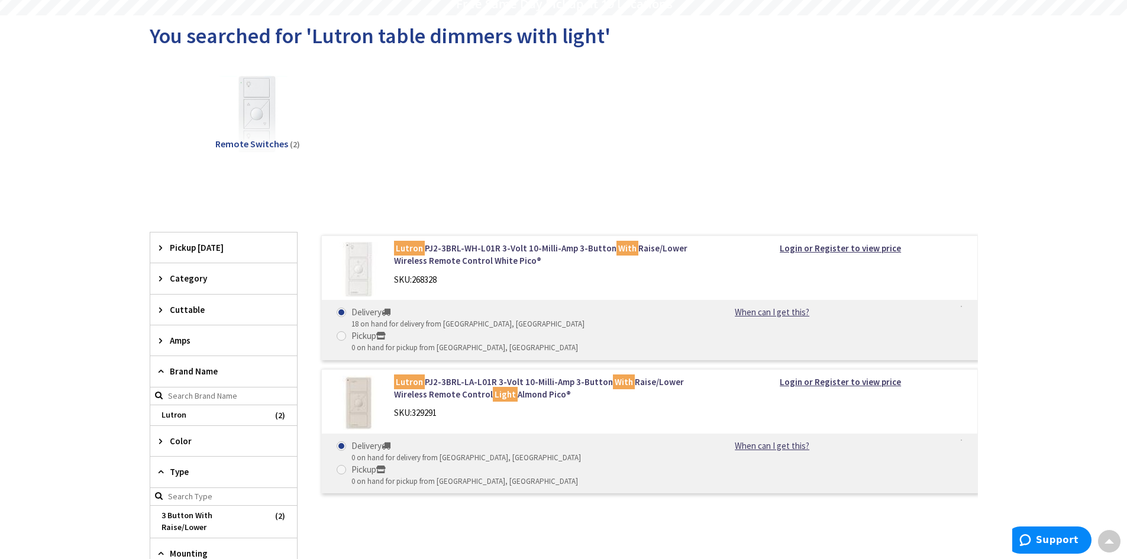
scroll to position [0, 0]
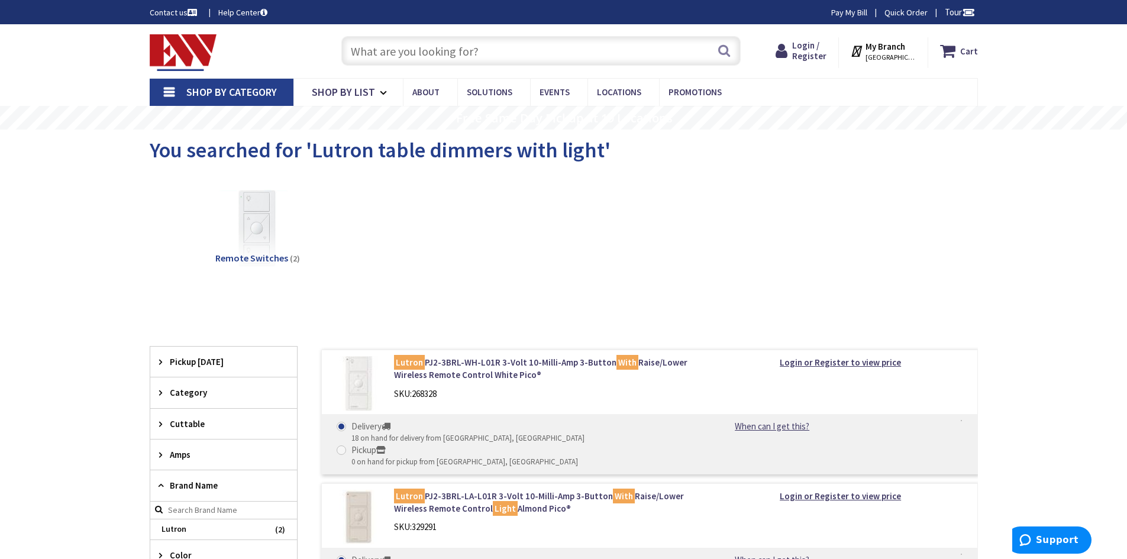
drag, startPoint x: 512, startPoint y: 49, endPoint x: 173, endPoint y: 82, distance: 341.1
click at [173, 82] on div "Skip to Content Toggle Nav Search Cart My Cart Close" at bounding box center [563, 537] width 1127 height 1027
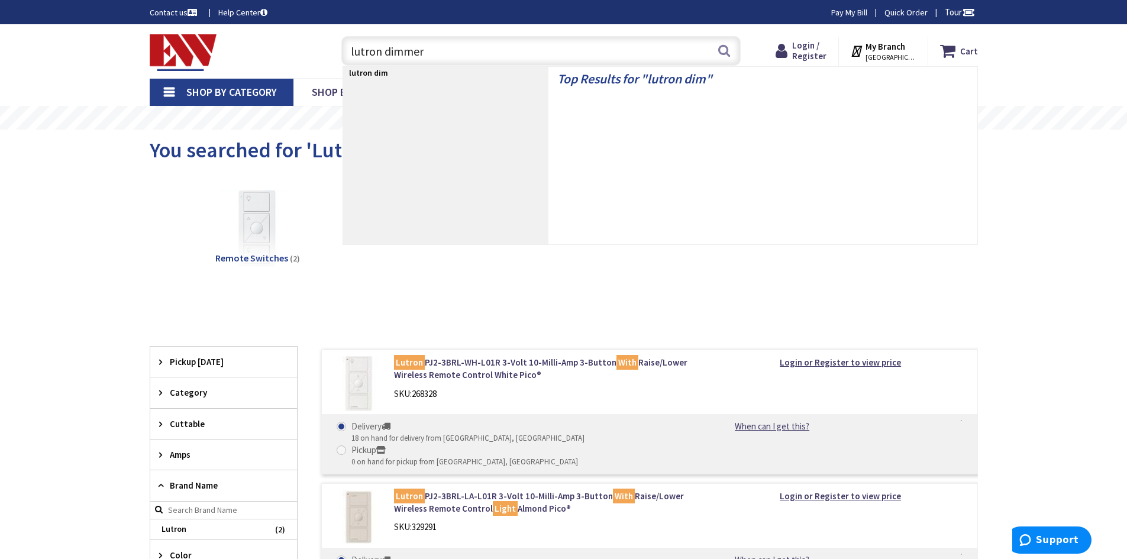
type input "lutron dimmers"
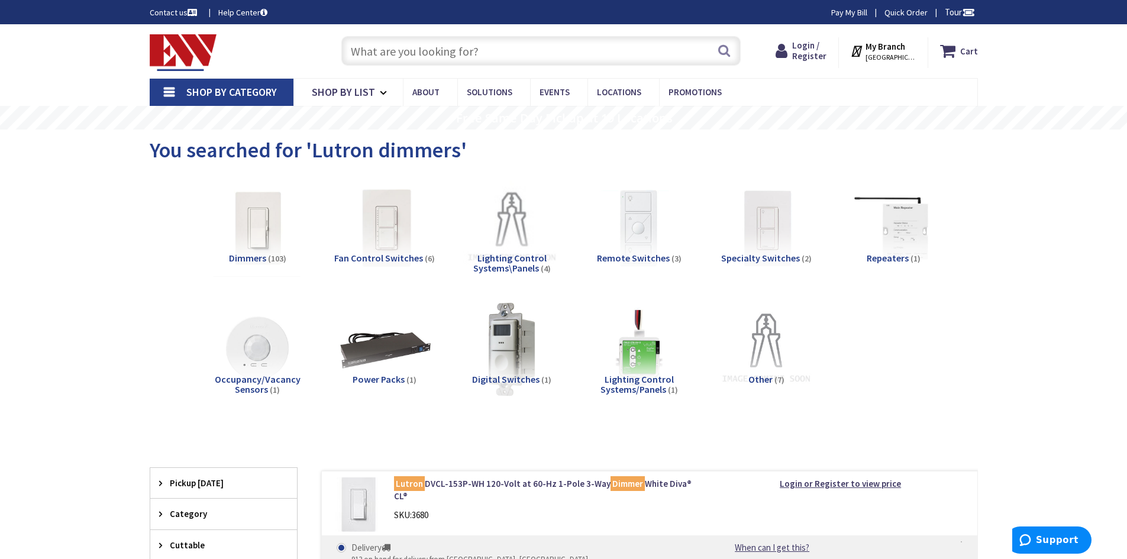
click at [256, 246] on img at bounding box center [256, 227] width 107 height 107
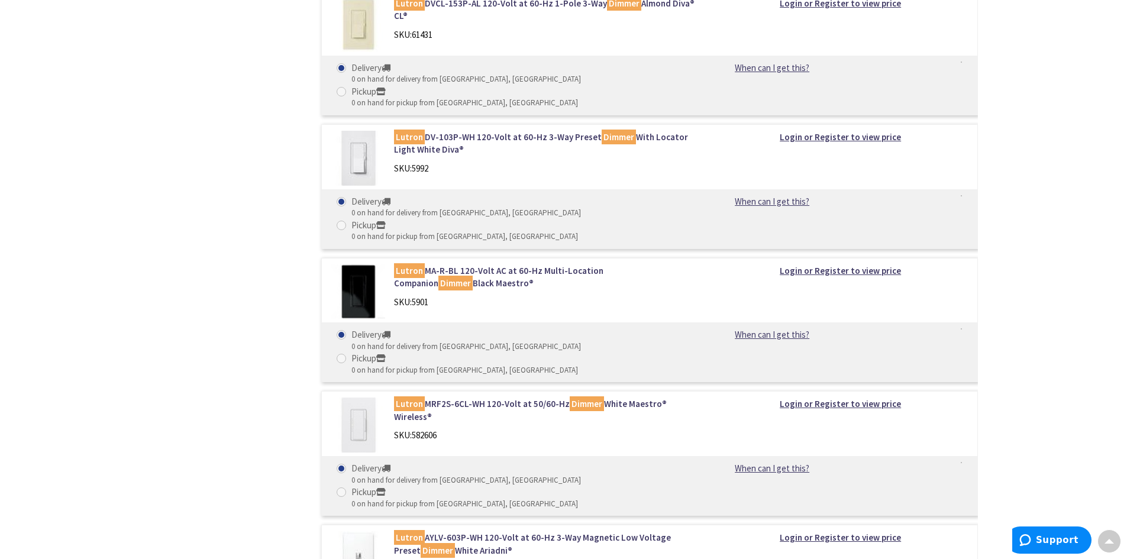
scroll to position [9051, 0]
